Goal: Find specific fact: Find contact information

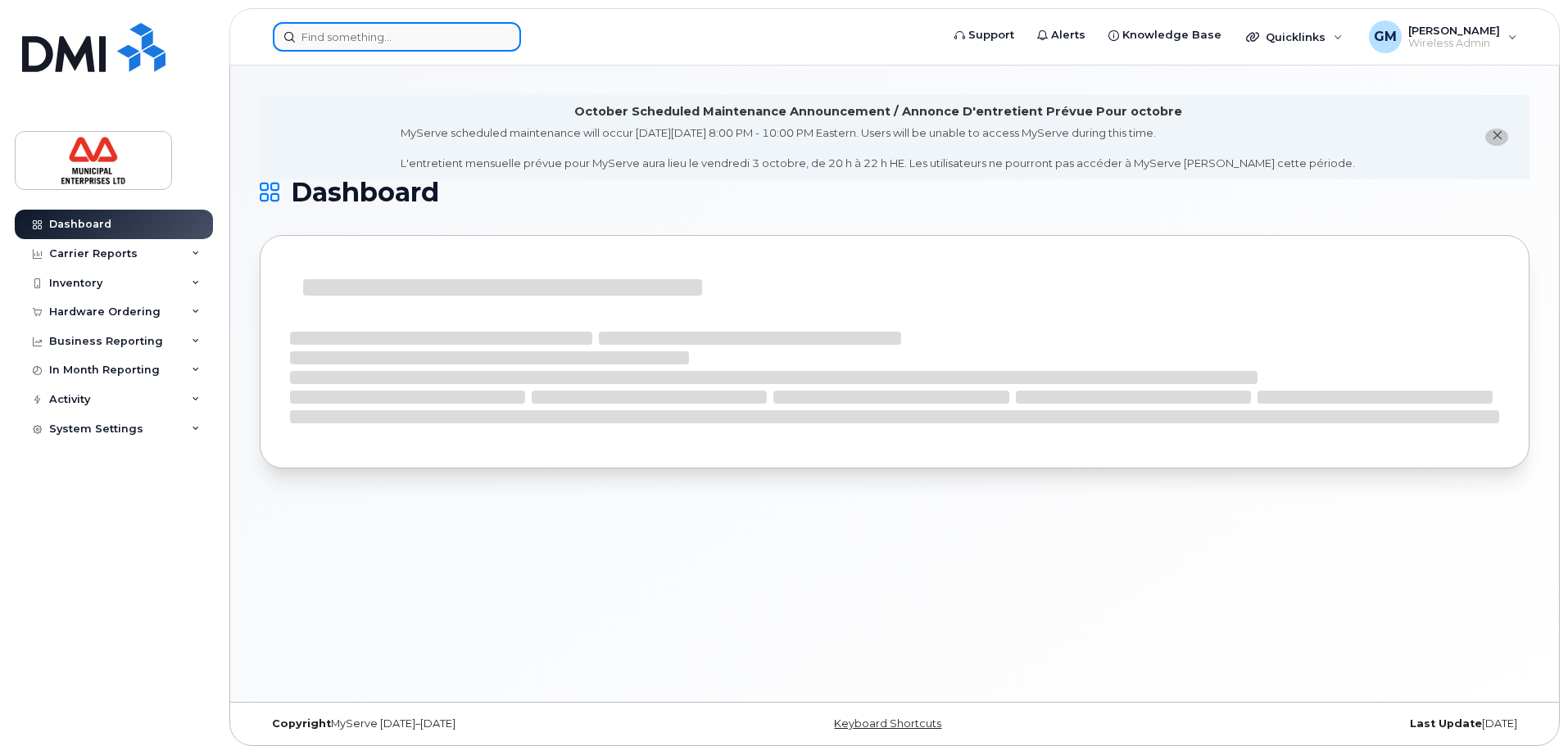
click at [366, 38] on input at bounding box center [397, 37] width 248 height 30
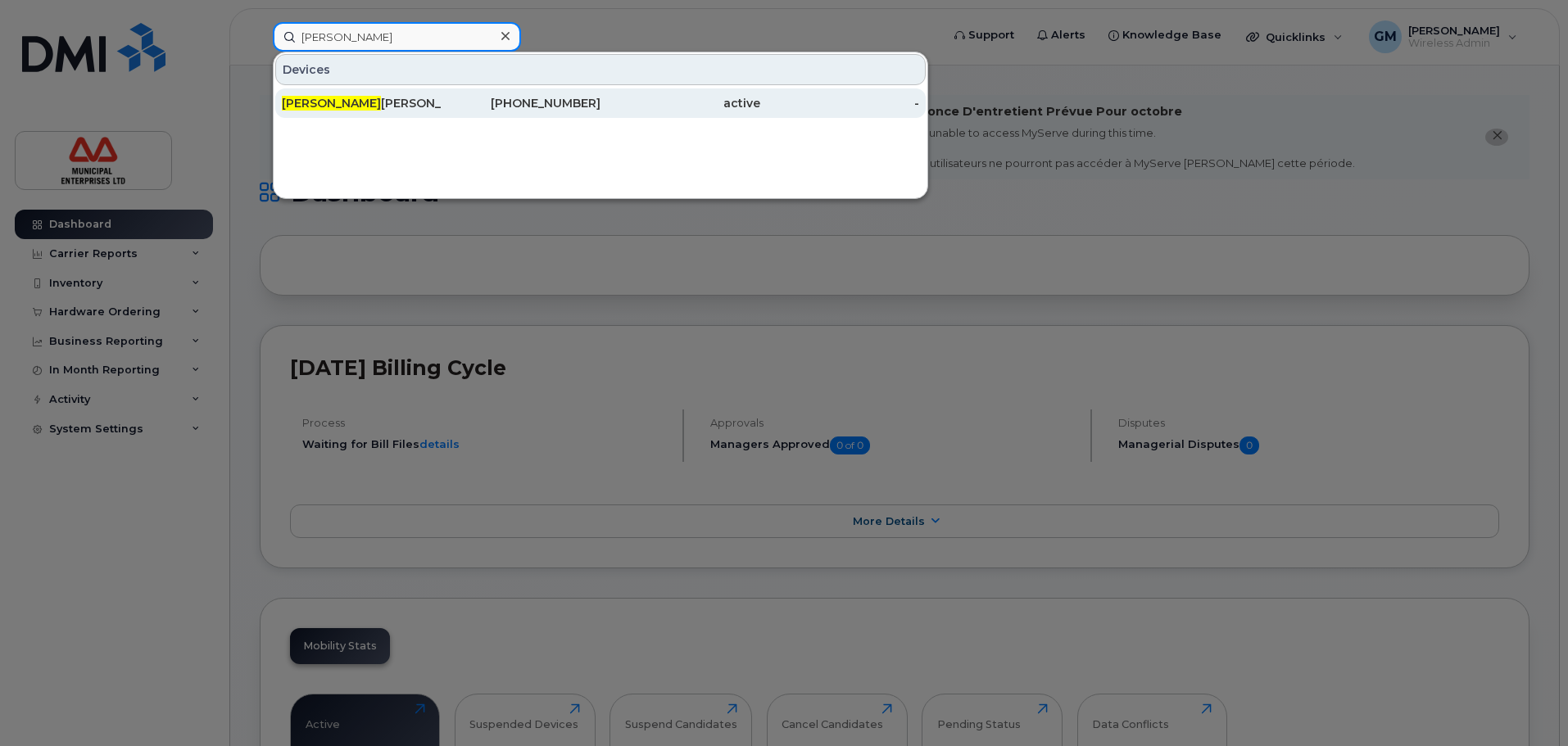
type input "[PERSON_NAME]"
click at [354, 101] on div "[PERSON_NAME]" at bounding box center [361, 103] width 159 height 17
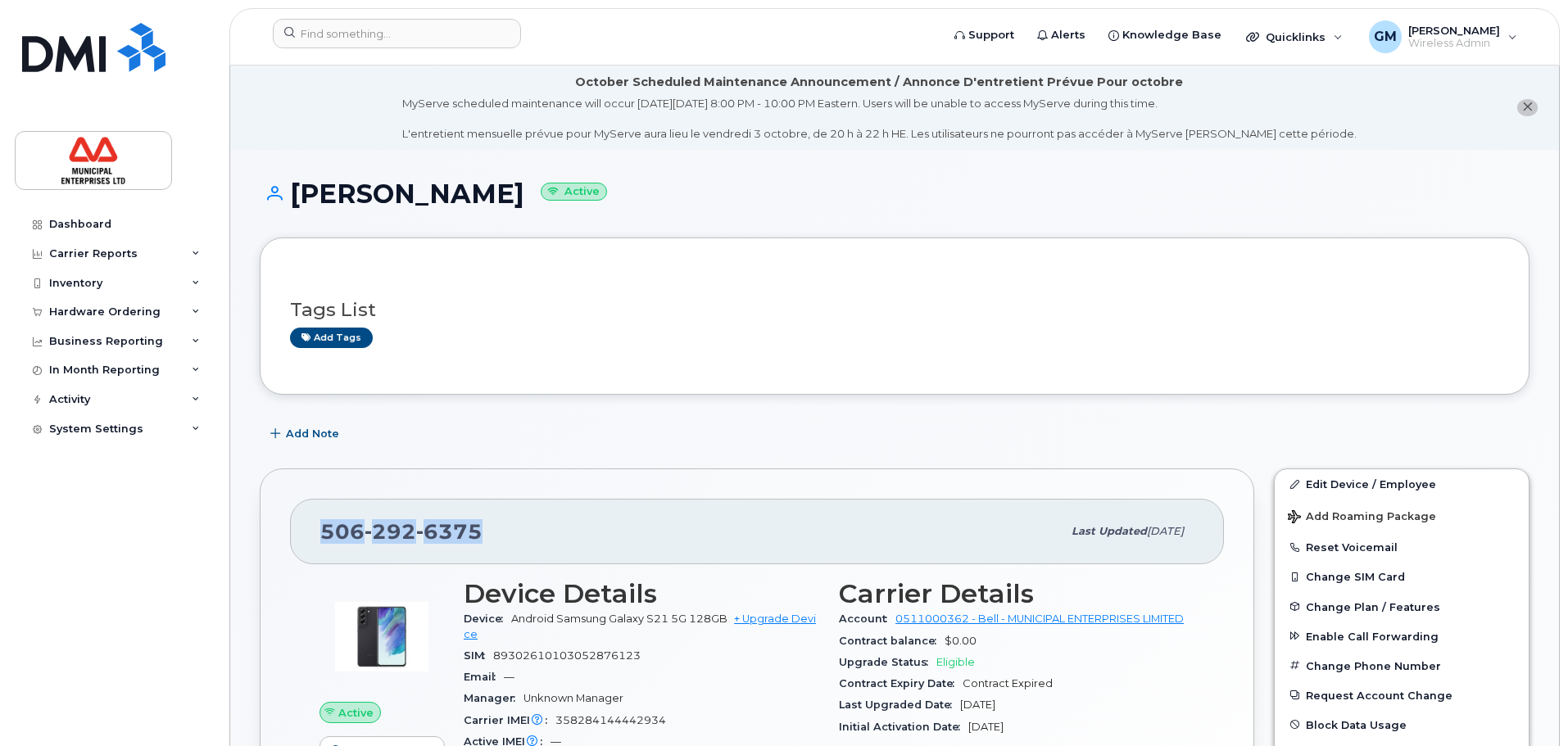
drag, startPoint x: 512, startPoint y: 531, endPoint x: 326, endPoint y: 520, distance: 186.3
click at [326, 520] on div "[PHONE_NUMBER]" at bounding box center [691, 531] width 741 height 35
copy span "[PHONE_NUMBER]"
click at [66, 584] on div "Dashboard Carrier Reports Monthly Billing Data Daily Data Pooling Data Behavior…" at bounding box center [116, 465] width 202 height 512
click at [611, 290] on div "Tags List Add tags" at bounding box center [895, 317] width 1210 height 63
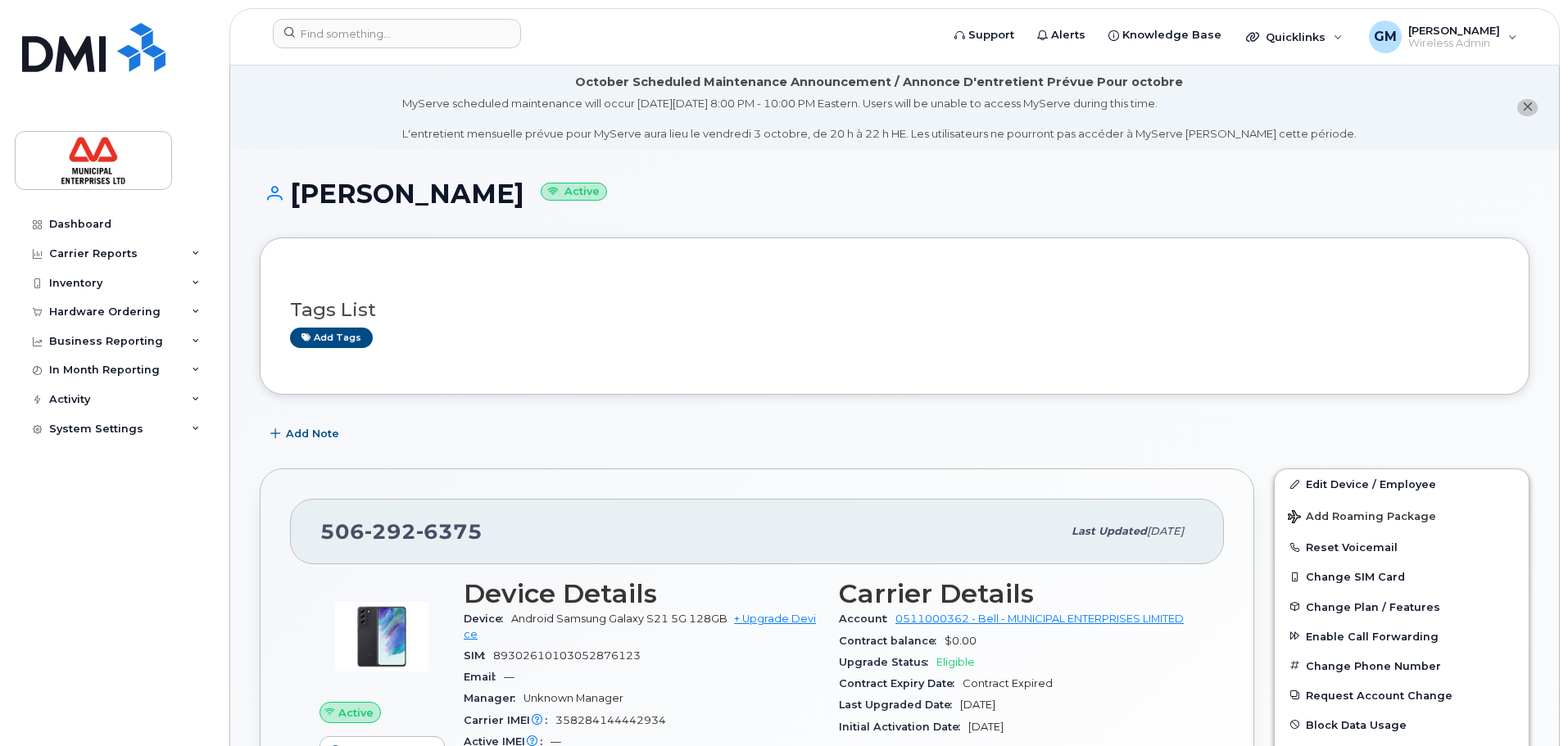
click at [650, 321] on div "Tags List Add tags" at bounding box center [895, 317] width 1210 height 63
